Goal: Navigation & Orientation: Find specific page/section

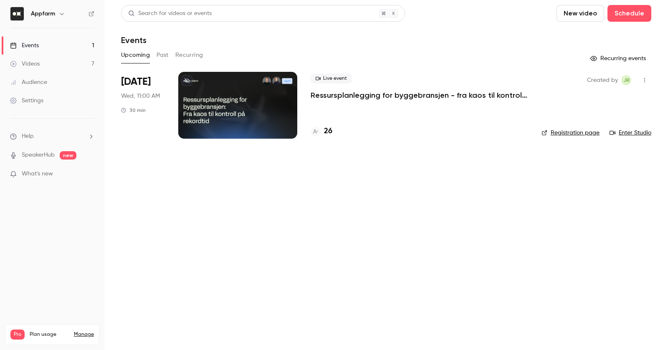
click at [206, 114] on div at bounding box center [237, 105] width 119 height 67
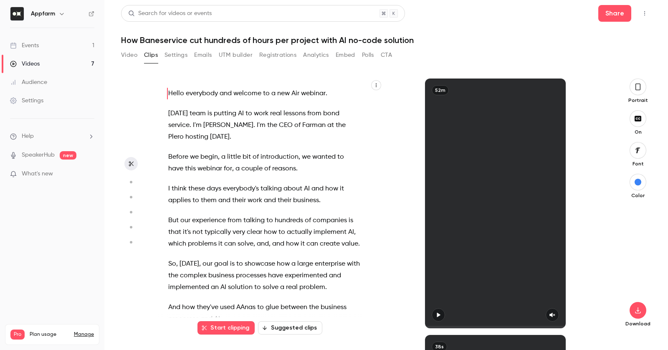
click at [32, 44] on div "Events" at bounding box center [24, 45] width 29 height 8
